Goal: Task Accomplishment & Management: Complete application form

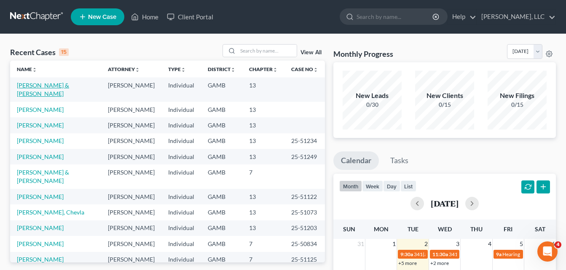
drag, startPoint x: 0, startPoint y: 0, endPoint x: 68, endPoint y: 85, distance: 108.8
click at [68, 85] on link "[PERSON_NAME] & [PERSON_NAME]" at bounding box center [43, 90] width 52 height 16
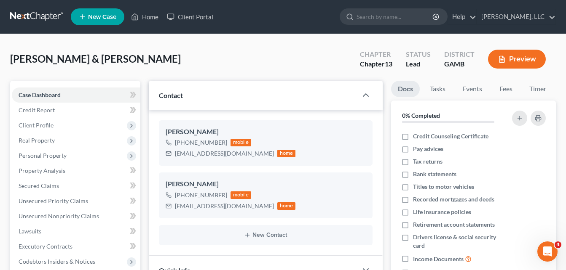
scroll to position [46, 0]
click at [148, 21] on link "Home" at bounding box center [145, 16] width 36 height 15
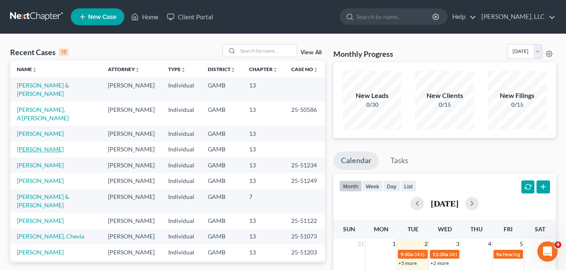
click at [43, 146] on link "[PERSON_NAME]" at bounding box center [40, 149] width 47 height 7
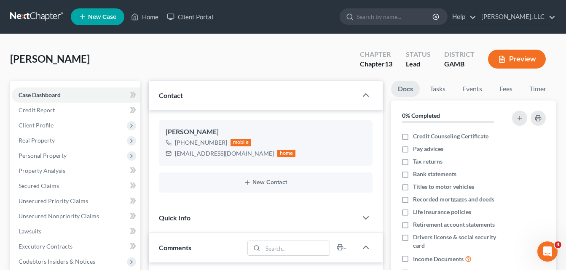
click at [161, 62] on div "[PERSON_NAME] Upgraded Chapter Chapter 13 Status Lead District [GEOGRAPHIC_DATA…" at bounding box center [283, 62] width 546 height 37
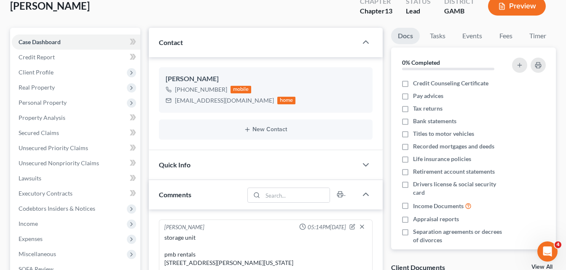
scroll to position [84, 0]
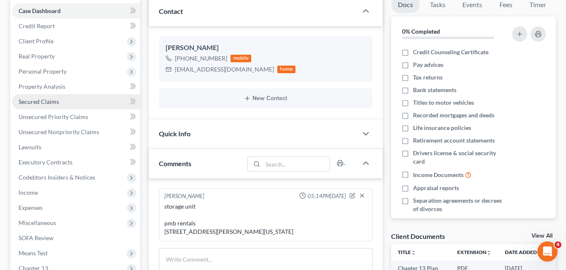
click at [48, 100] on span "Secured Claims" at bounding box center [39, 101] width 40 height 7
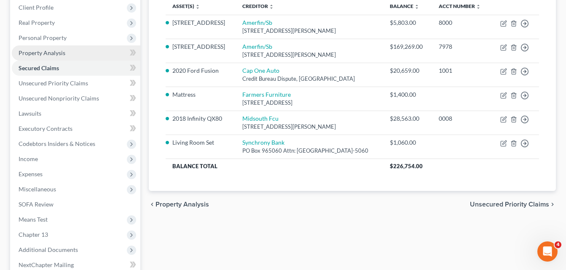
scroll to position [101, 0]
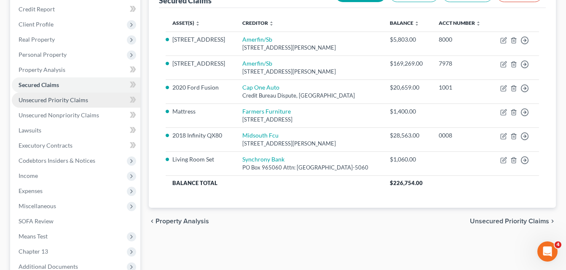
click at [35, 100] on span "Unsecured Priority Claims" at bounding box center [54, 99] width 70 height 7
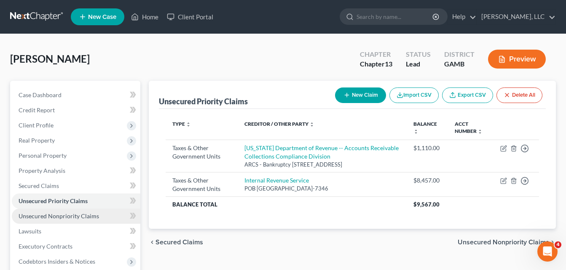
click at [38, 216] on span "Unsecured Nonpriority Claims" at bounding box center [59, 216] width 80 height 7
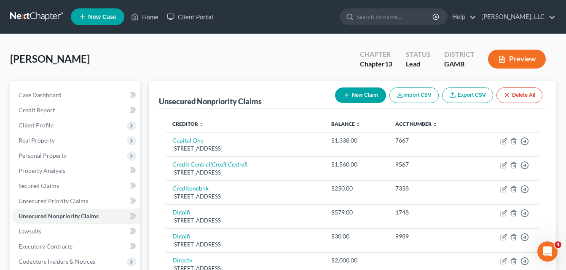
click at [362, 98] on button "New Claim" at bounding box center [360, 96] width 51 height 16
select select "0"
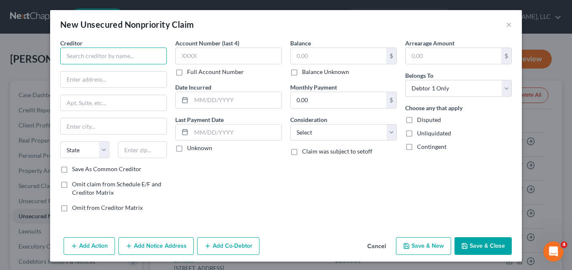
click at [134, 57] on input "text" at bounding box center [113, 56] width 107 height 17
type input "[PERSON_NAME]'s"
type input "31021"
click at [212, 183] on div "Account Number (last 4) Full Account Number Date Incurred Last Payment Date Unk…" at bounding box center [228, 129] width 115 height 180
type input "[GEOGRAPHIC_DATA]"
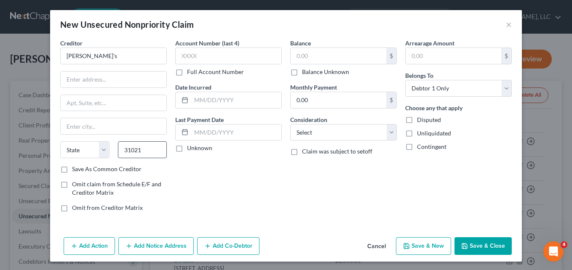
select select "10"
click at [155, 157] on input "31021" at bounding box center [142, 150] width 49 height 17
type input "31201"
click at [223, 186] on div "Account Number (last 4) Full Account Number Date Incurred Last Payment Date Unk…" at bounding box center [228, 129] width 115 height 180
type input "Macon"
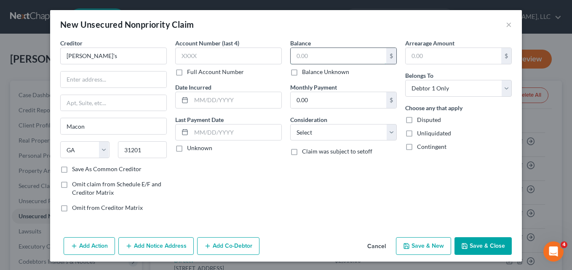
click at [302, 55] on input "text" at bounding box center [339, 56] width 96 height 16
type input "325.00"
click at [465, 246] on icon "button" at bounding box center [464, 246] width 5 height 5
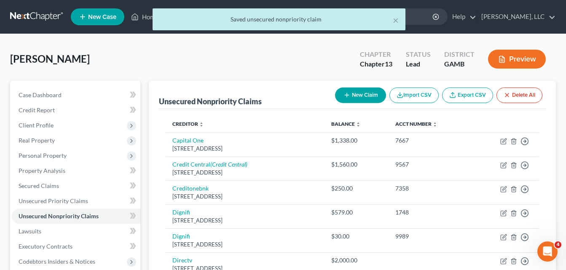
click at [140, 60] on div "[PERSON_NAME] Upgraded Chapter Chapter 13 Status Lead District [GEOGRAPHIC_DATA…" at bounding box center [283, 62] width 546 height 37
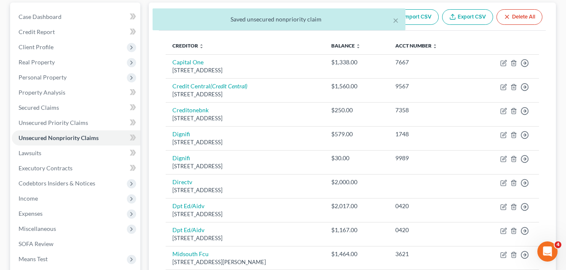
scroll to position [354, 0]
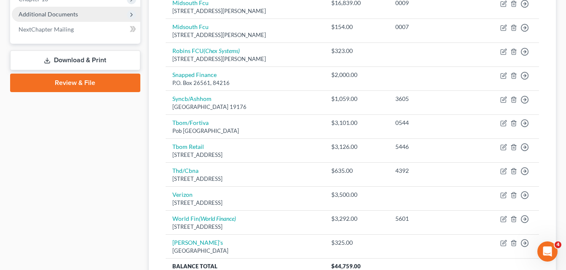
click at [80, 16] on span "Additional Documents" at bounding box center [76, 14] width 128 height 15
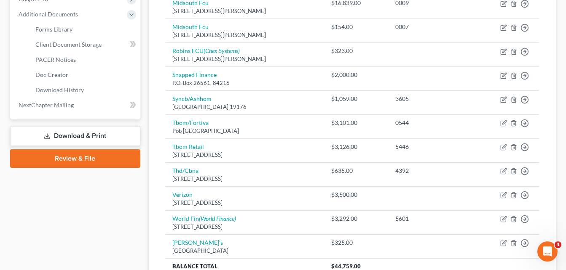
click at [135, 215] on div "Case Dashboard Payments Invoices Payments Payments Credit Report Client Profile" at bounding box center [75, 22] width 139 height 591
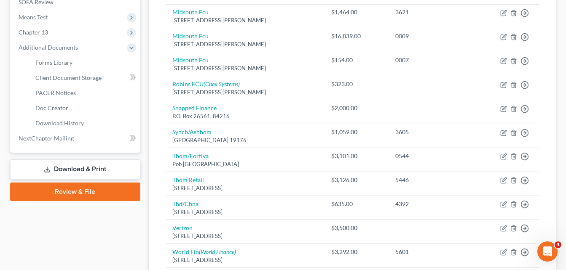
scroll to position [320, 0]
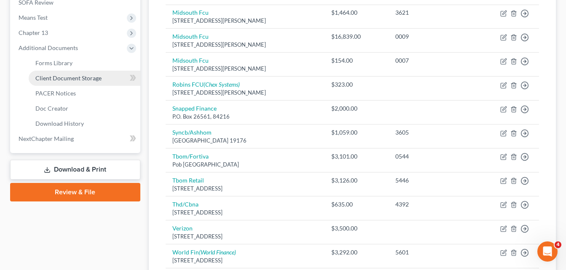
click at [76, 73] on link "Client Document Storage" at bounding box center [85, 78] width 112 height 15
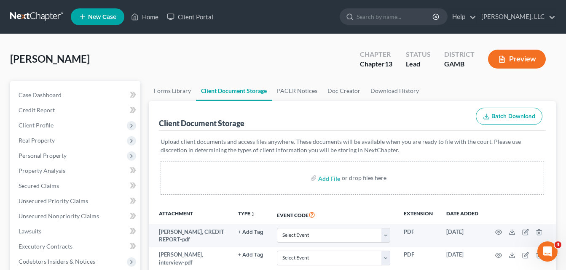
click at [140, 61] on div "[PERSON_NAME] Upgraded Chapter Chapter 13 Status Lead District [GEOGRAPHIC_DATA…" at bounding box center [283, 62] width 546 height 37
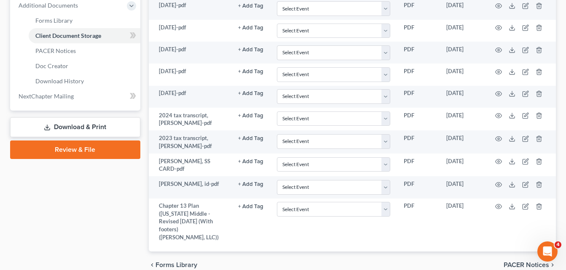
scroll to position [395, 0]
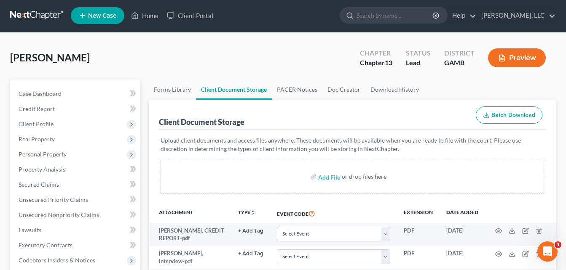
scroll to position [0, 0]
